Goal: Information Seeking & Learning: Understand process/instructions

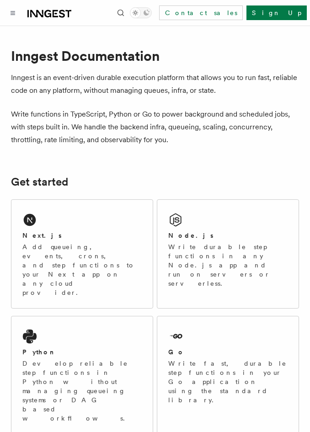
click at [152, 17] on button "Toggle dark mode" at bounding box center [141, 12] width 22 height 11
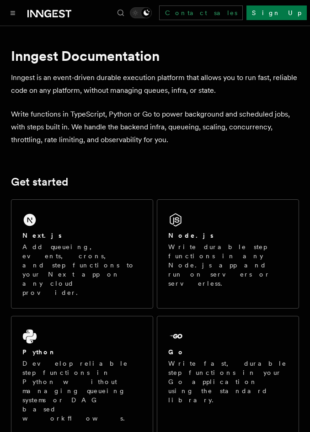
click at [152, 17] on div "Toggle dark mode" at bounding box center [146, 12] width 11 height 11
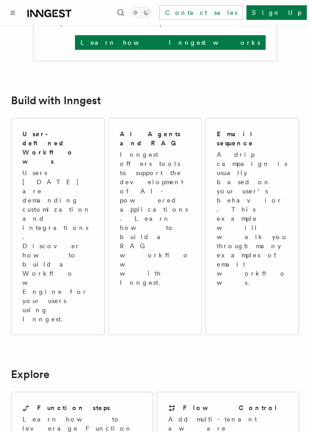
scroll to position [495, 0]
click at [11, 16] on button "Toggle navigation" at bounding box center [12, 12] width 11 height 11
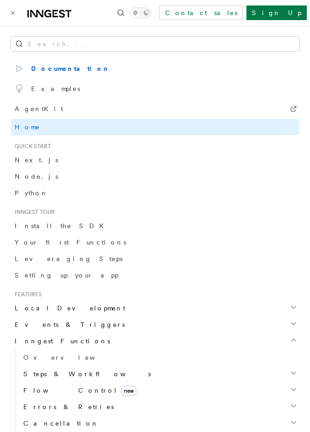
click at [11, 15] on icon "Toggle navigation" at bounding box center [13, 13] width 5 height 4
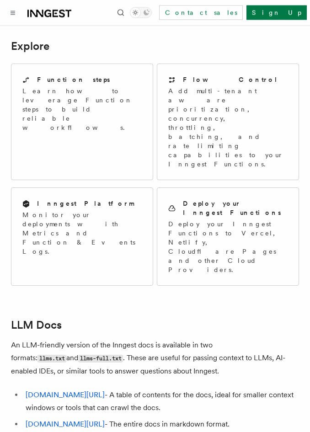
scroll to position [823, 0]
click at [55, 390] on link "[DOMAIN_NAME][URL]" at bounding box center [65, 394] width 79 height 9
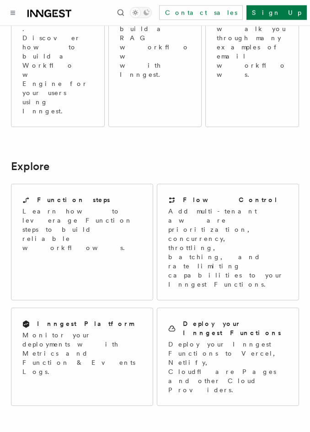
scroll to position [793, 0]
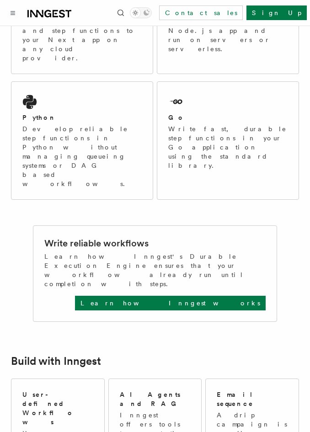
scroll to position [234, 0]
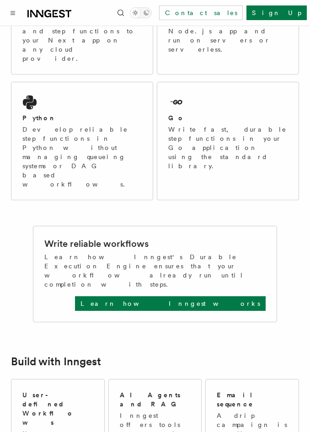
click at [10, 13] on button "Toggle navigation" at bounding box center [12, 12] width 11 height 11
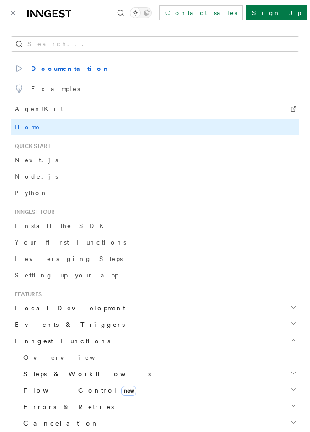
click at [19, 195] on span "Python" at bounding box center [31, 192] width 33 height 7
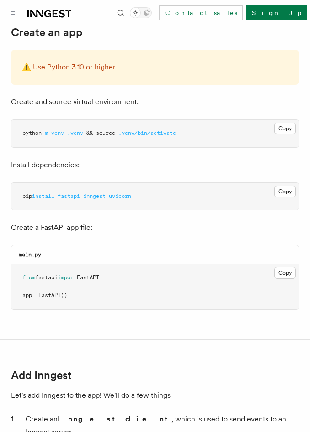
click at [14, 15] on button "Toggle navigation" at bounding box center [12, 12] width 11 height 11
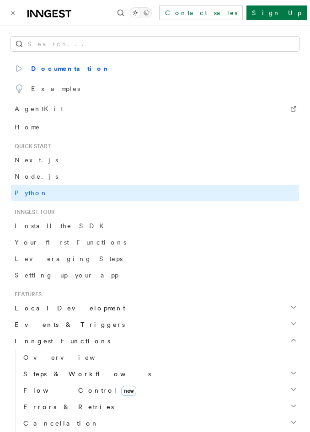
click at [28, 178] on span "Node.js" at bounding box center [36, 176] width 43 height 7
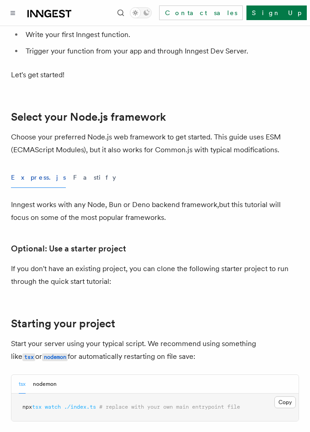
scroll to position [229, 0]
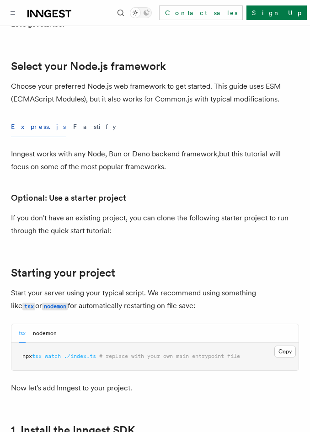
click at [73, 137] on button "Fastify" at bounding box center [94, 126] width 43 height 21
click at [32, 124] on button "Express.js" at bounding box center [38, 126] width 55 height 21
click at [73, 125] on button "Fastify" at bounding box center [94, 126] width 43 height 21
click at [22, 125] on button "Express.js" at bounding box center [38, 126] width 55 height 21
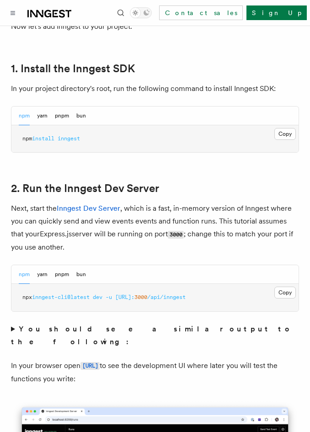
scroll to position [591, 0]
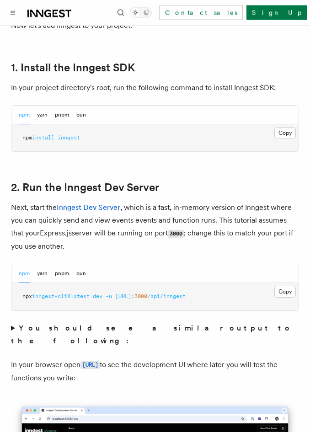
click at [82, 120] on button "bun" at bounding box center [81, 115] width 10 height 19
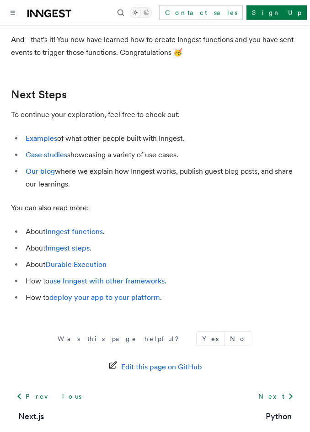
scroll to position [5279, 0]
click at [11, 17] on button "Toggle navigation" at bounding box center [12, 12] width 11 height 11
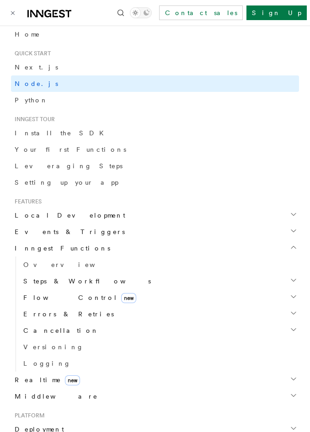
scroll to position [100, 0]
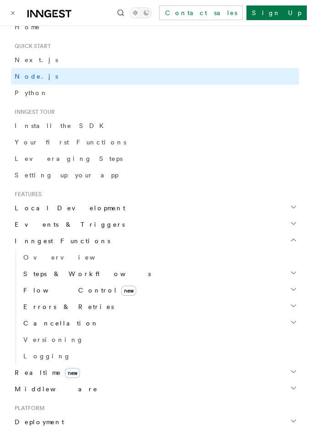
click at [38, 121] on span "Install the SDK" at bounding box center [62, 125] width 95 height 9
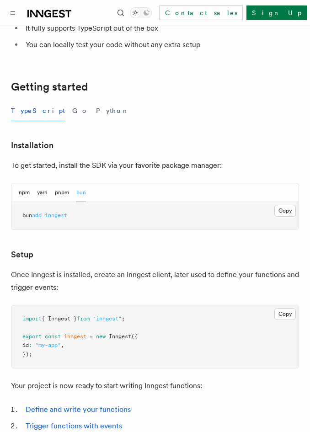
scroll to position [139, 0]
